Goal: Information Seeking & Learning: Learn about a topic

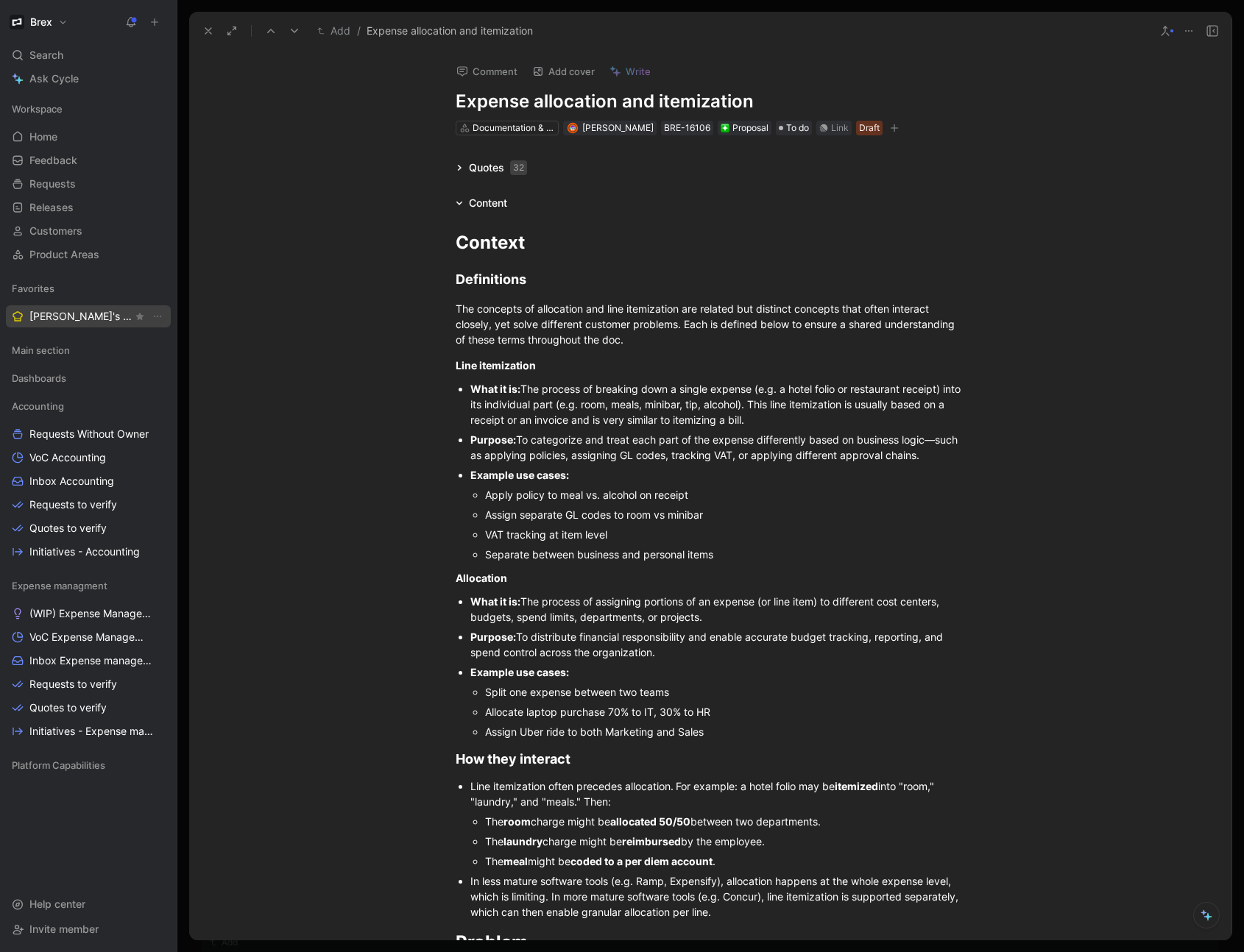
click at [81, 317] on span "[PERSON_NAME]'s Requests" at bounding box center [80, 316] width 103 height 15
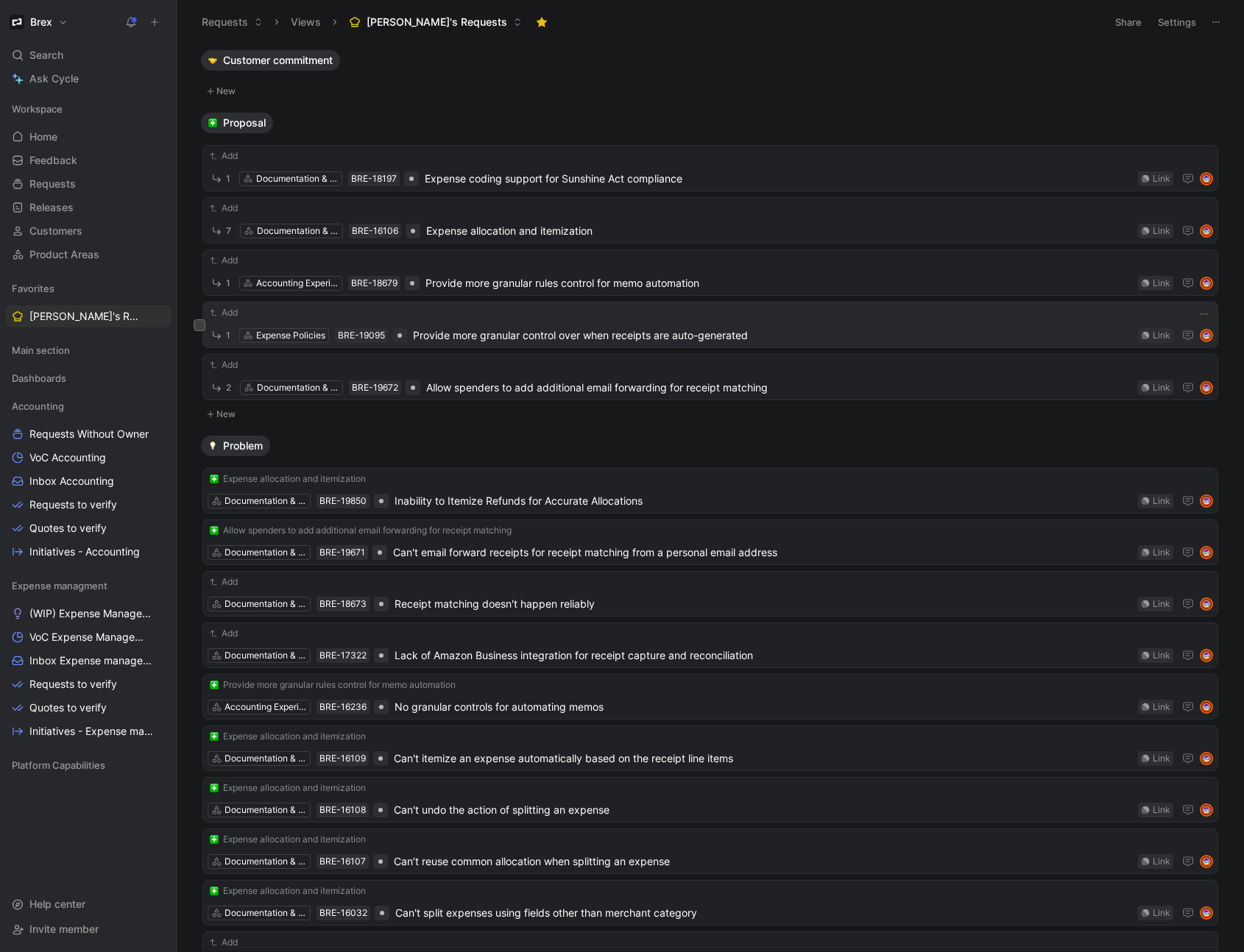
click at [443, 337] on span "Provide more granular control over when receipts are auto-generated" at bounding box center [772, 336] width 719 height 18
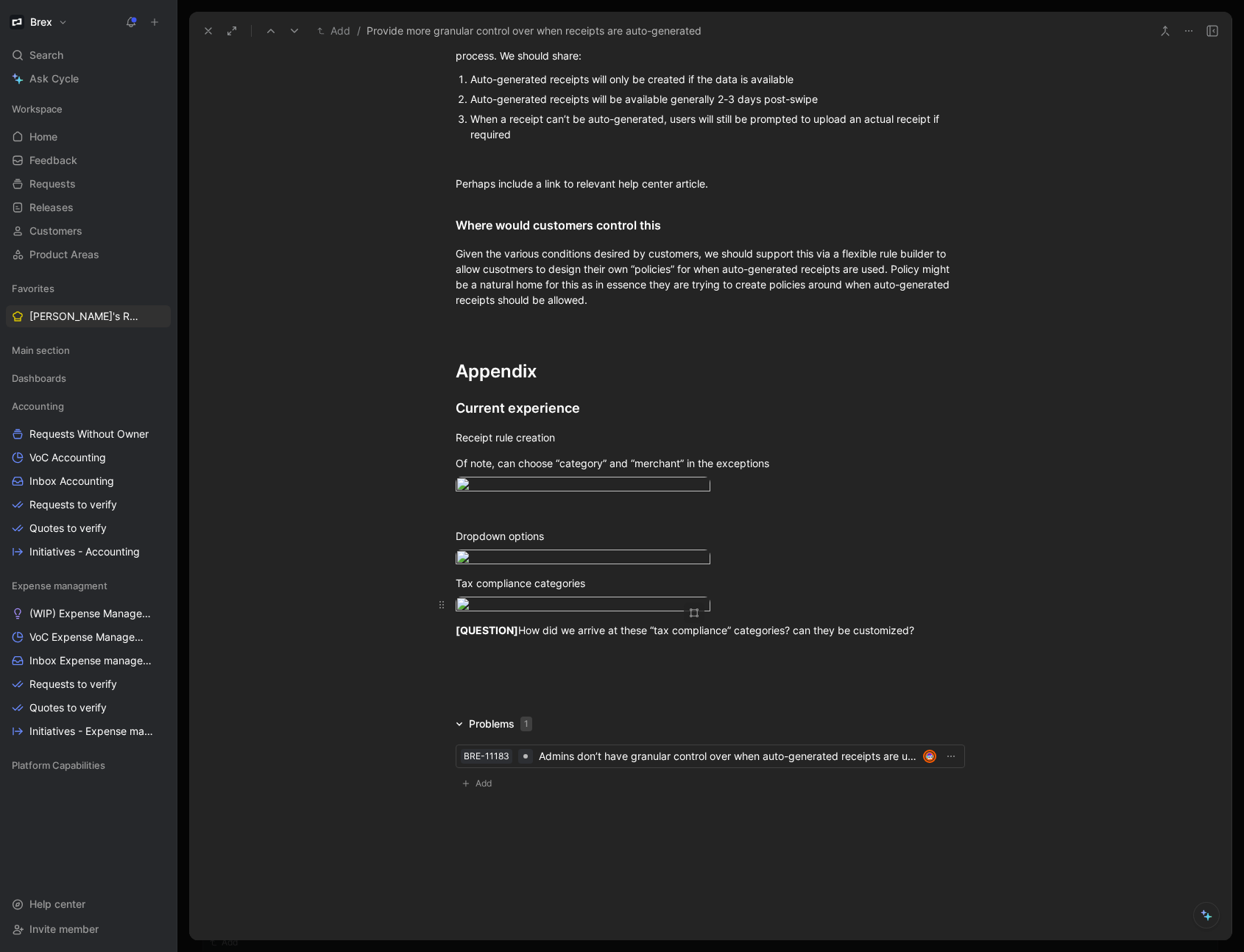
scroll to position [2796, 0]
click at [501, 652] on div at bounding box center [710, 655] width 509 height 15
click at [480, 666] on p at bounding box center [710, 655] width 565 height 24
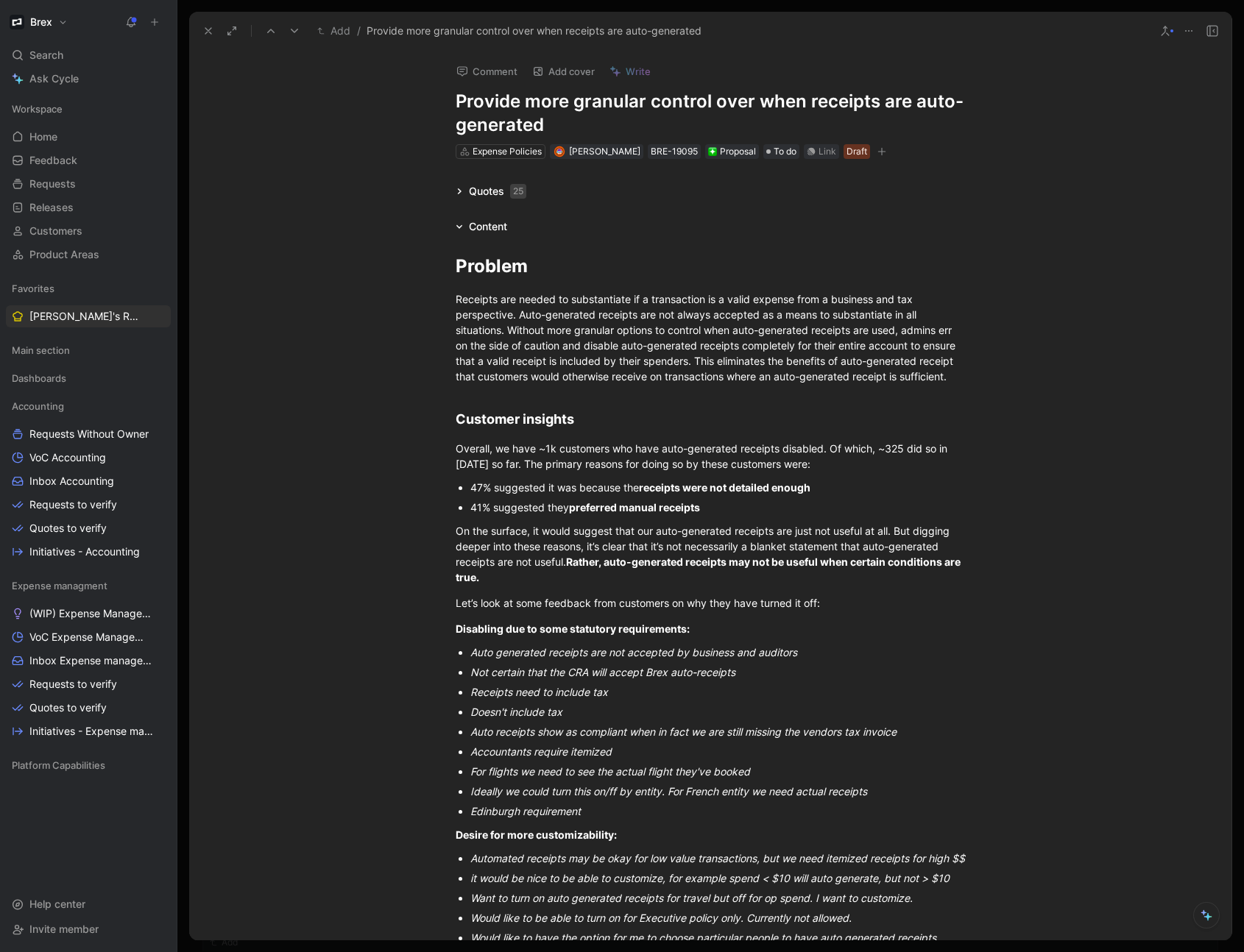
scroll to position [3003, 0]
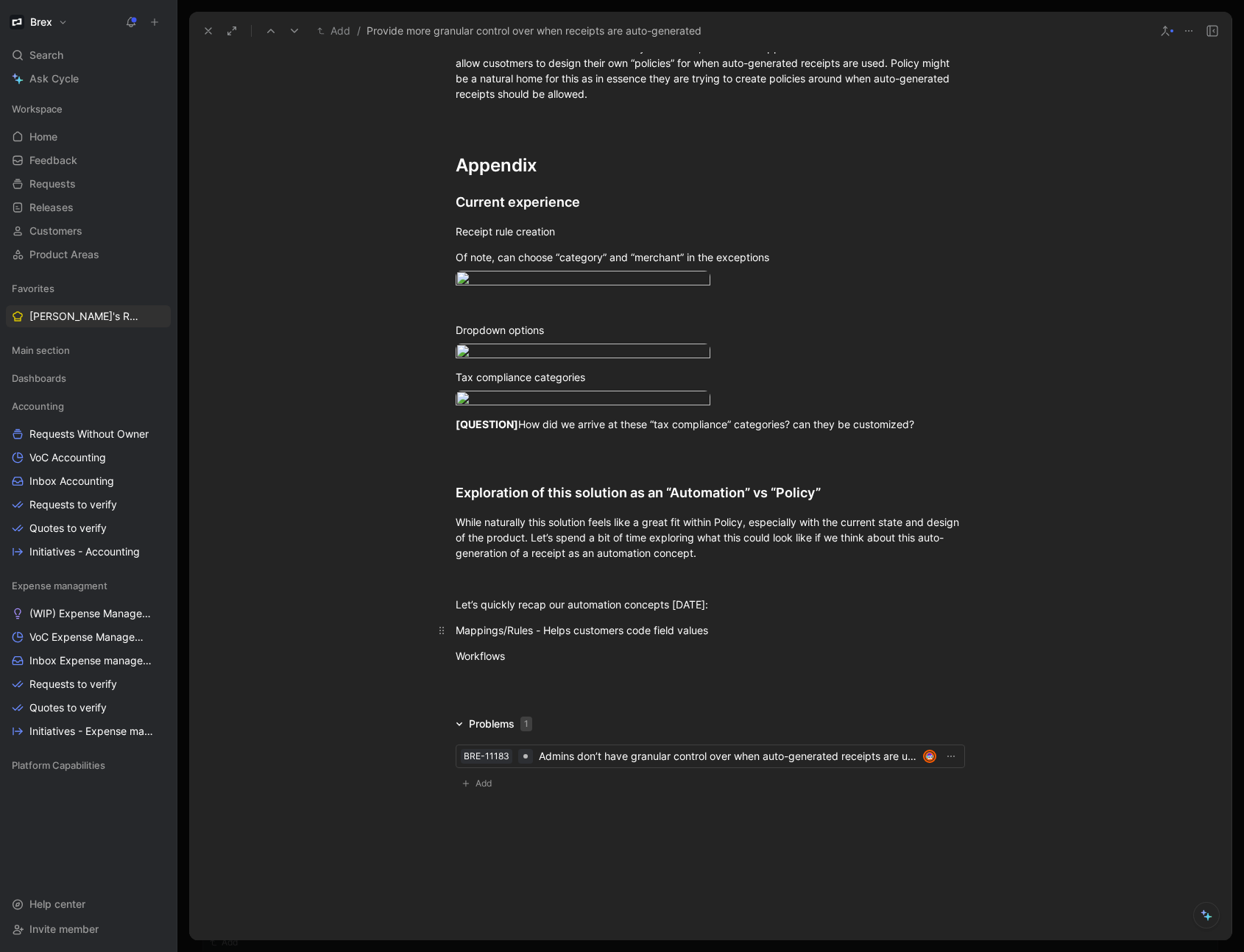
click at [628, 631] on div "Mappings/Rules - Helps customers code field values" at bounding box center [710, 630] width 509 height 15
click at [738, 654] on div "Workflows - Helps customers automate the preperation and review workflows in ac…" at bounding box center [710, 655] width 509 height 15
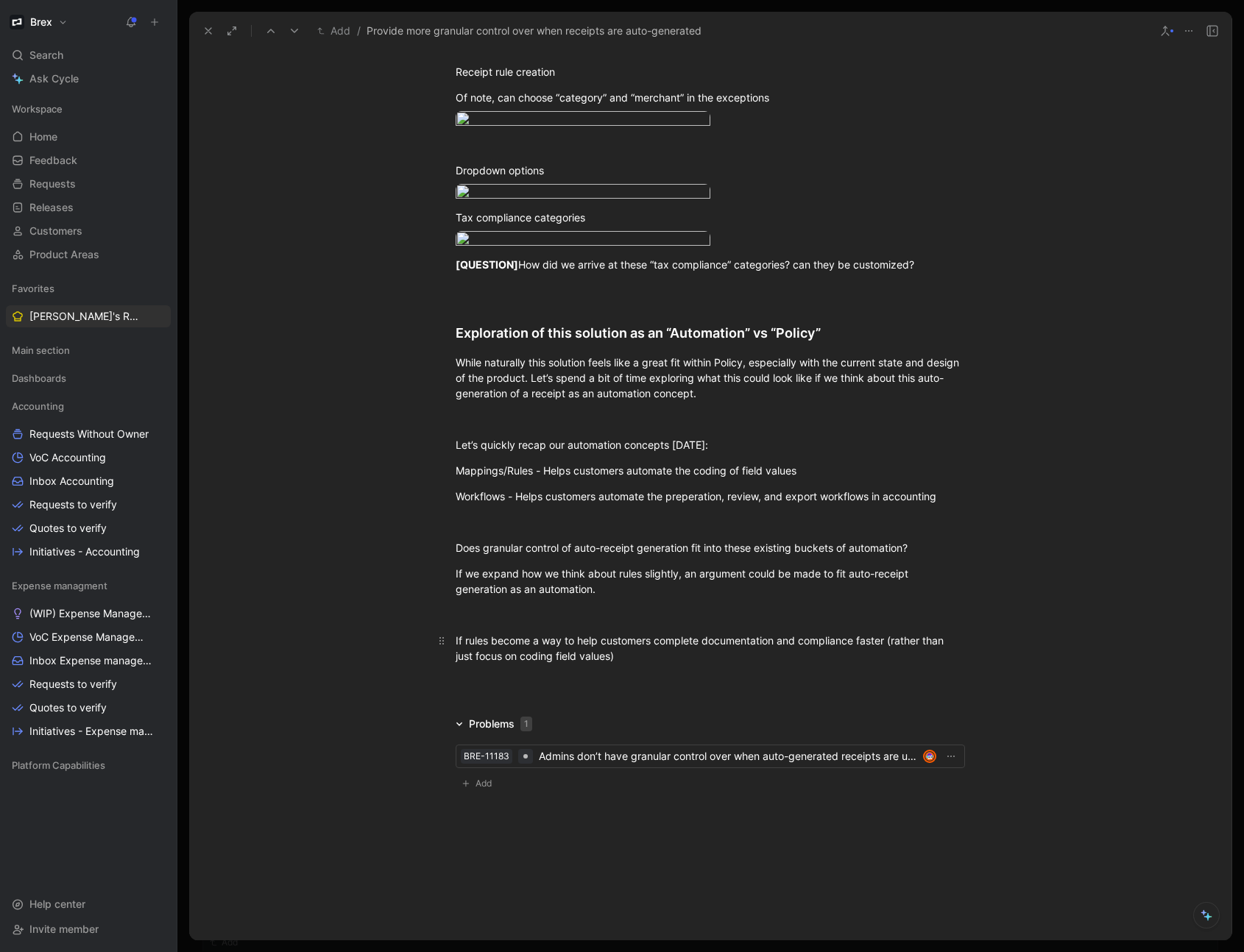
click at [460, 663] on div "If rules become a way to help customers complete documentation and compliance f…" at bounding box center [710, 647] width 509 height 31
click at [690, 663] on div "If we expand rules to become a way to help customers complete documentation and…" at bounding box center [710, 647] width 509 height 31
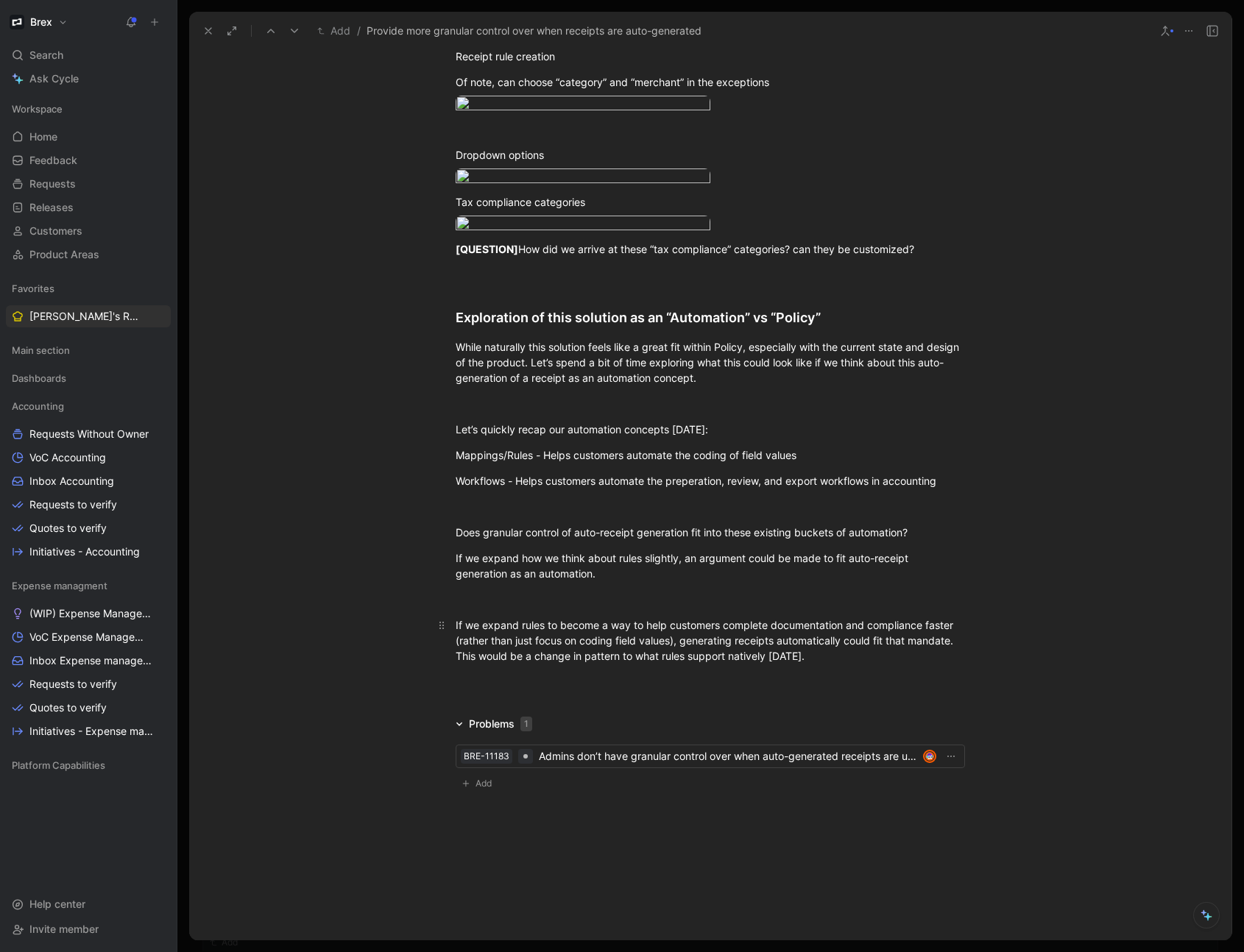
click at [456, 663] on div "If we expand rules to become a way to help customers complete documentation and…" at bounding box center [710, 640] width 509 height 46
click at [968, 668] on p "If we expand rules to become a way to help customers complete documentation and…" at bounding box center [710, 640] width 565 height 55
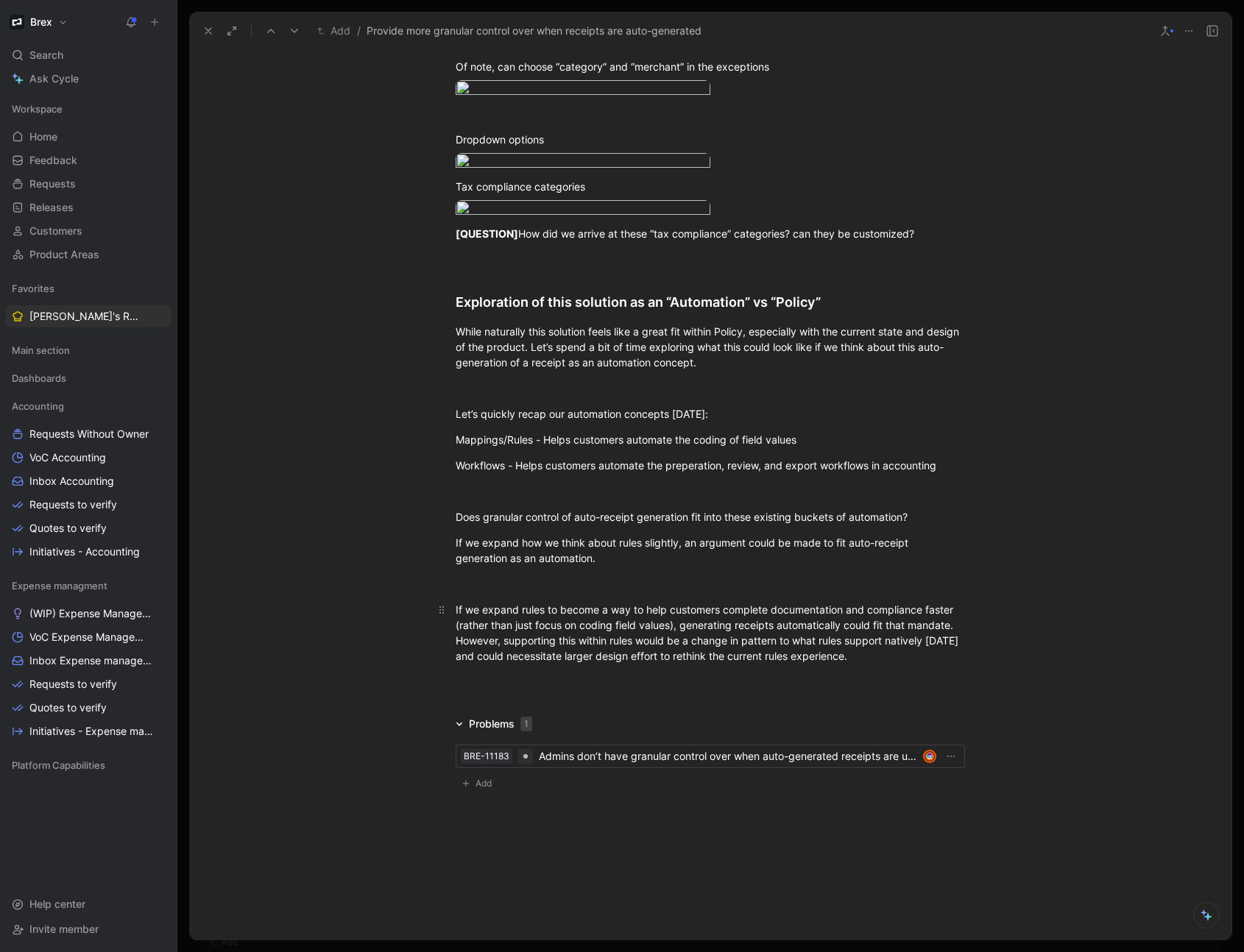
click at [852, 668] on p "If we expand rules to become a way to help customers complete documentation and…" at bounding box center [710, 632] width 565 height 71
drag, startPoint x: 919, startPoint y: 706, endPoint x: 448, endPoint y: 706, distance: 471.0
click at [448, 529] on p "Does granular control of auto-receipt generation fit into these existing bucket…" at bounding box center [710, 516] width 565 height 24
click at [487, 592] on div at bounding box center [710, 583] width 509 height 15
